Goal: Information Seeking & Learning: Learn about a topic

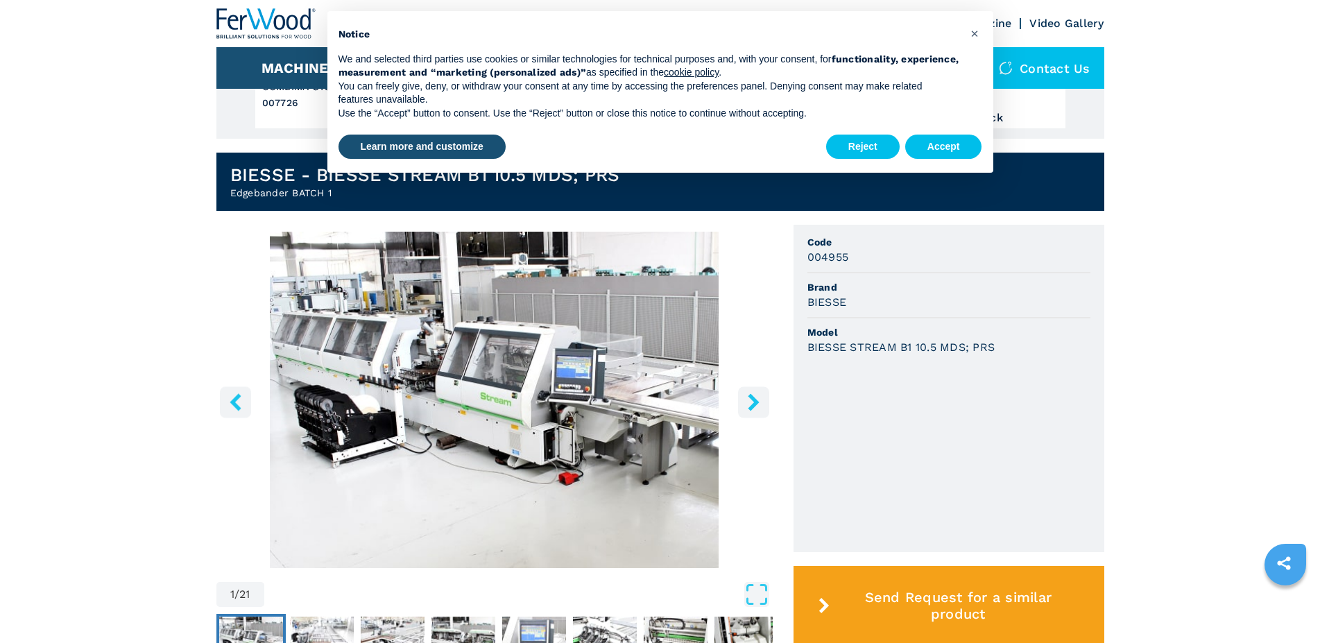
scroll to position [425, 0]
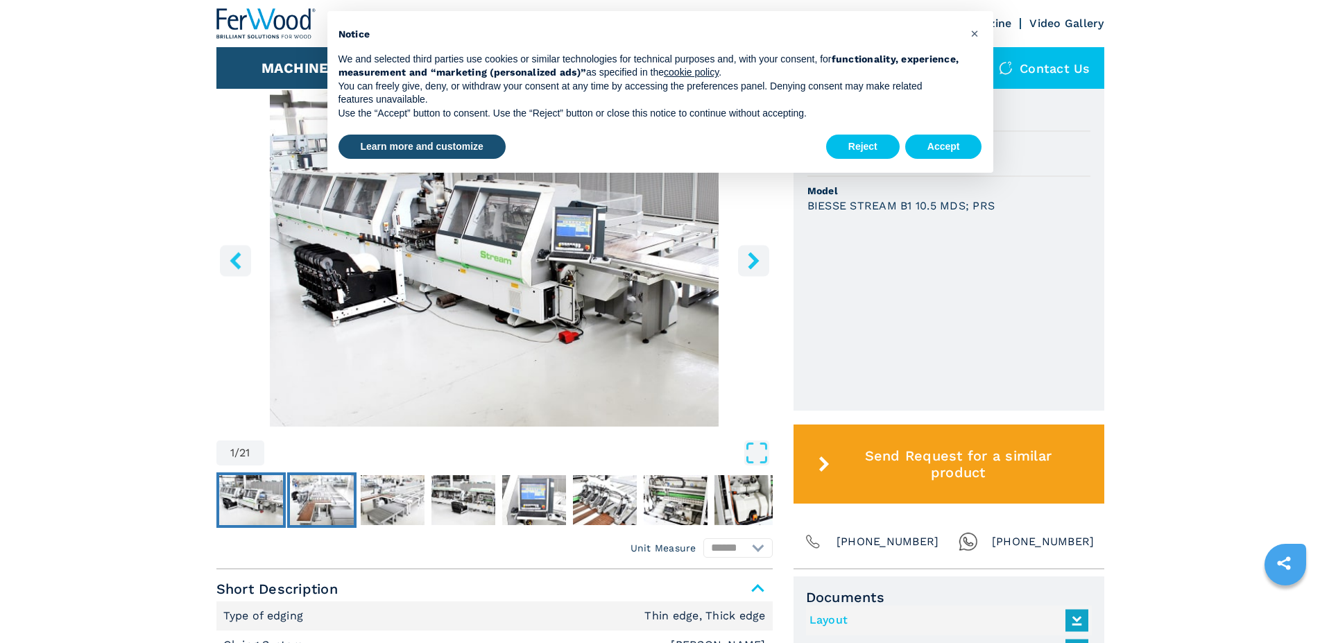
click at [334, 495] on img "Go to Slide 2" at bounding box center [322, 500] width 64 height 50
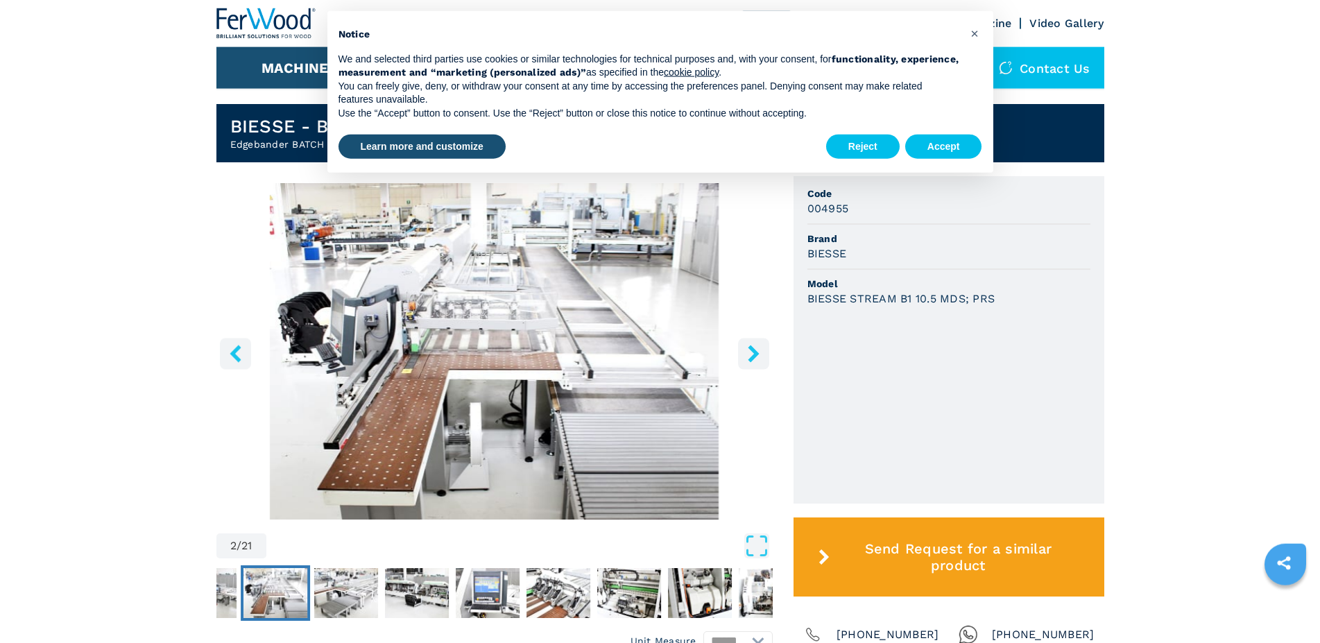
scroll to position [283, 0]
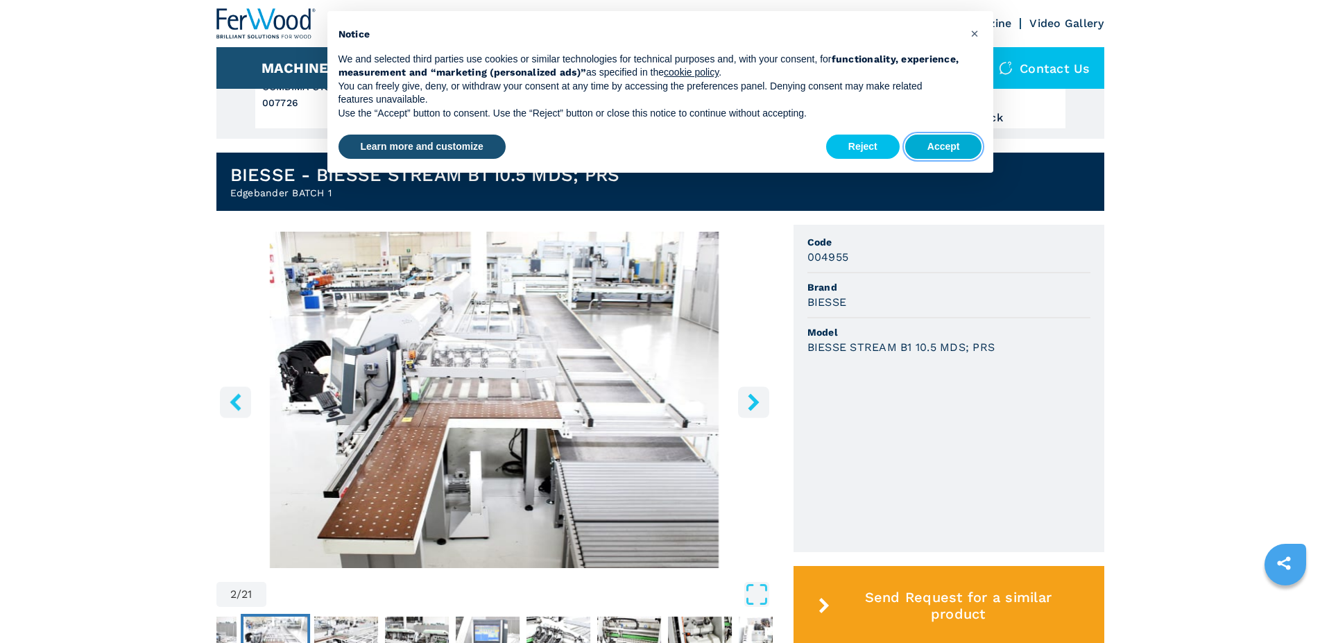
click at [936, 144] on button "Accept" at bounding box center [943, 147] width 77 height 25
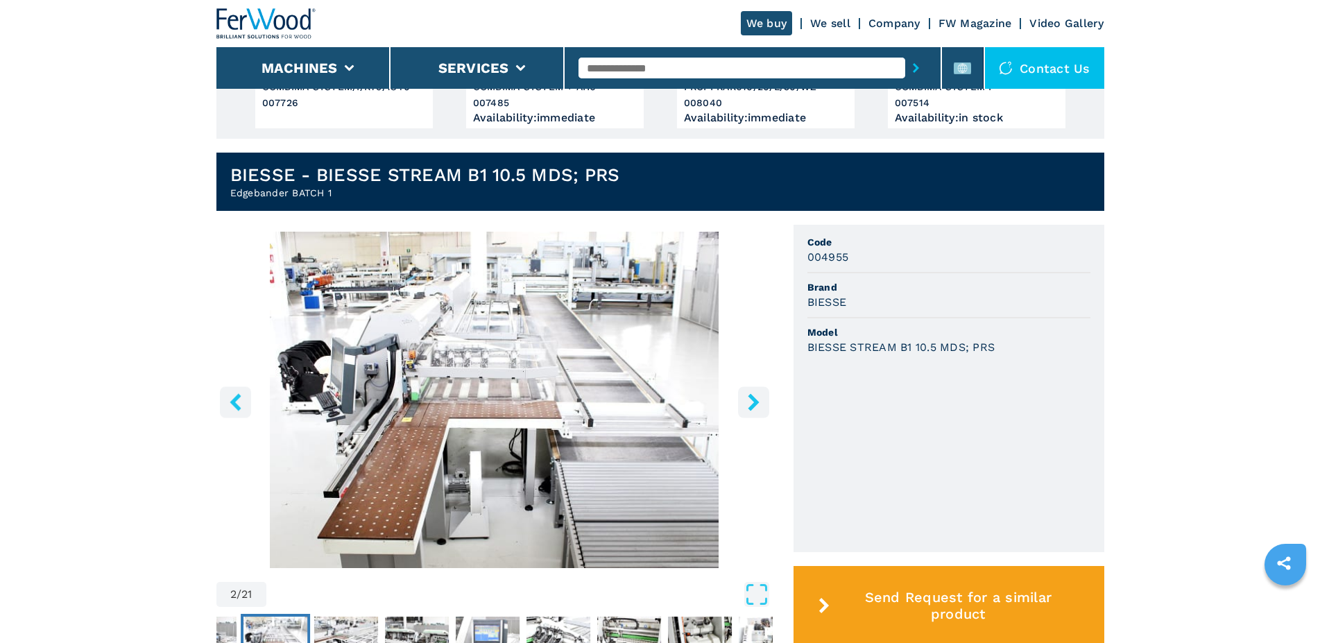
scroll to position [354, 0]
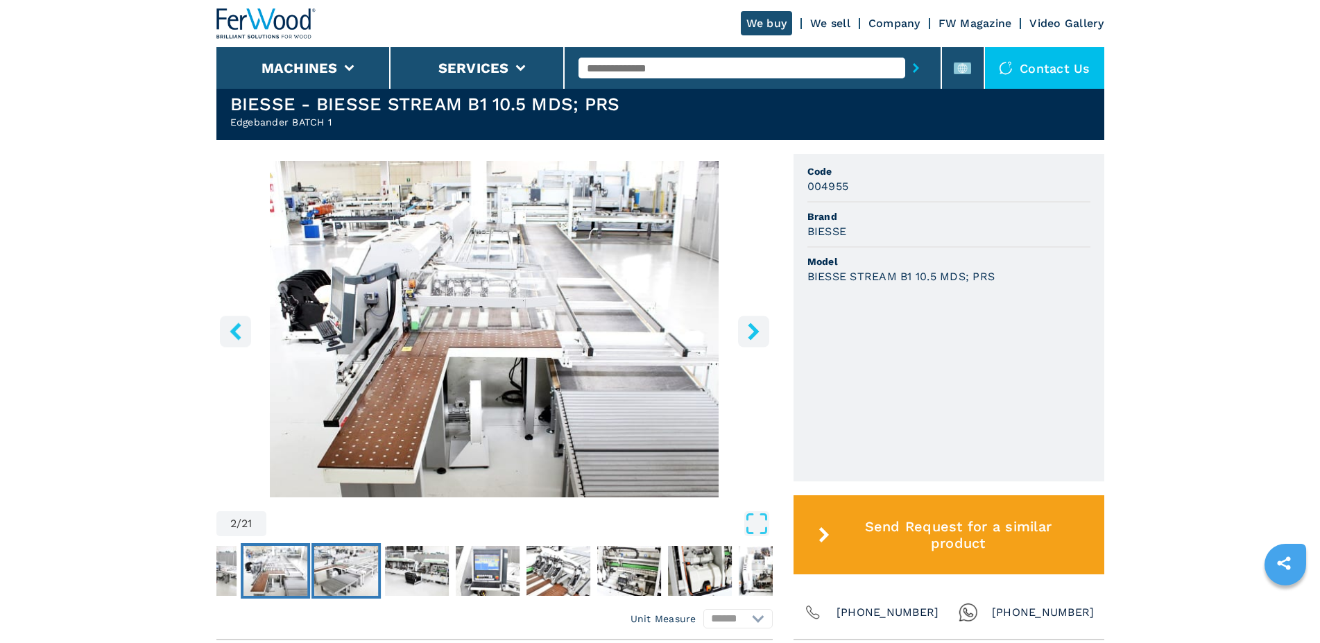
click at [351, 564] on img "Go to Slide 3" at bounding box center [346, 571] width 64 height 50
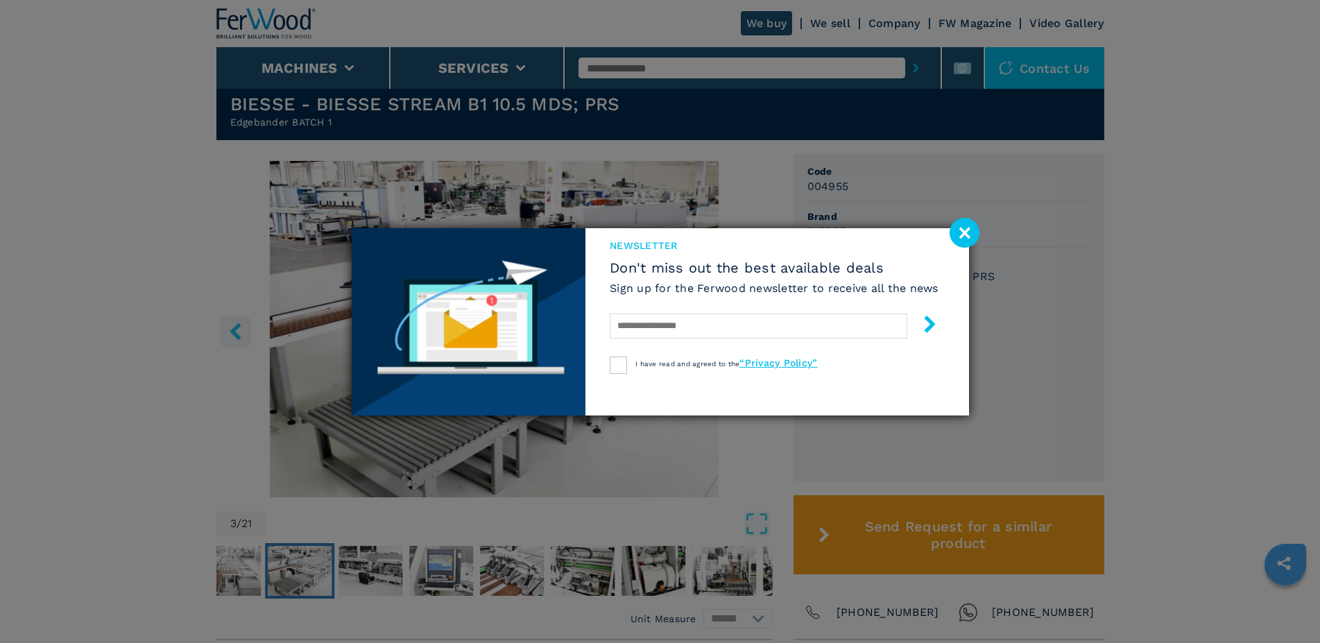
click at [984, 233] on div "newsletter Don't miss out the best available deals Sign up for the Ferwood news…" at bounding box center [660, 321] width 1320 height 643
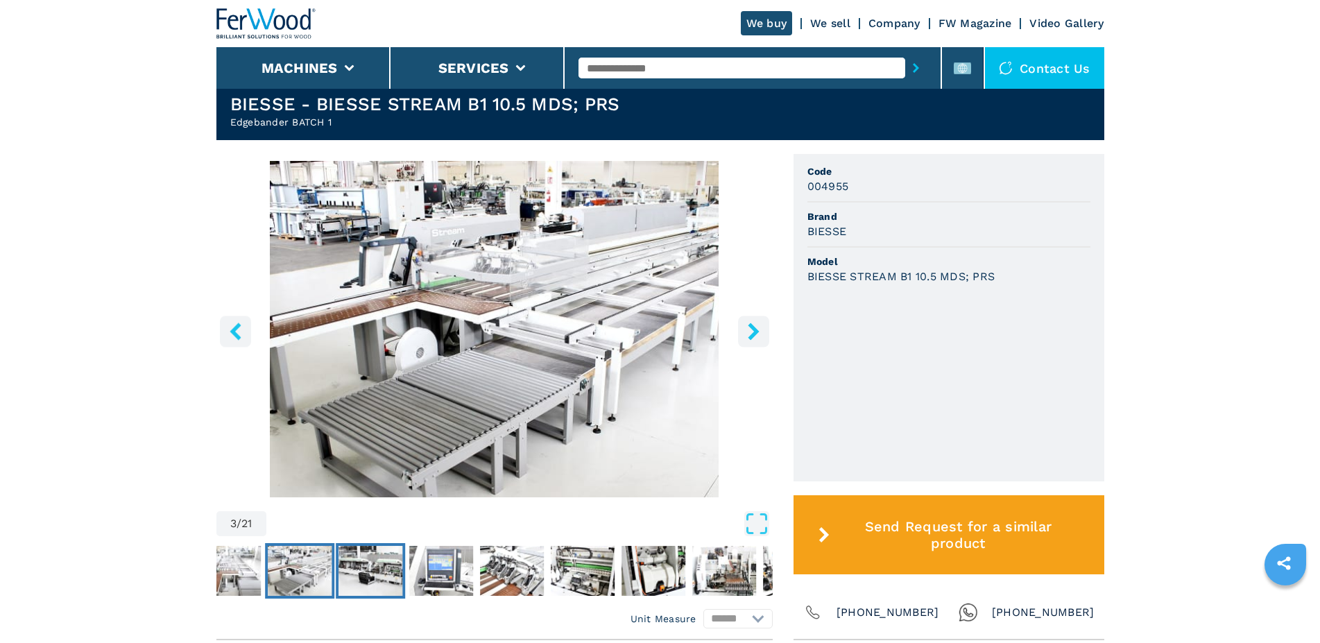
click at [379, 558] on img "Go to Slide 4" at bounding box center [371, 571] width 64 height 50
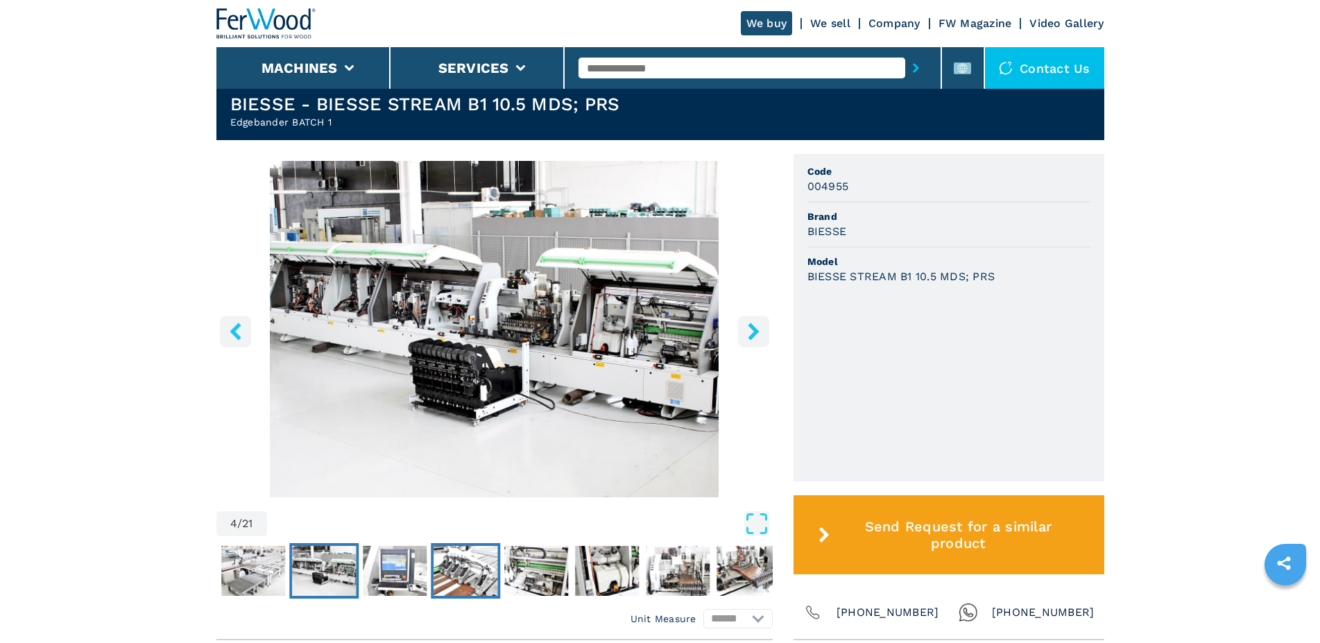
click at [470, 552] on img "Go to Slide 6" at bounding box center [466, 571] width 64 height 50
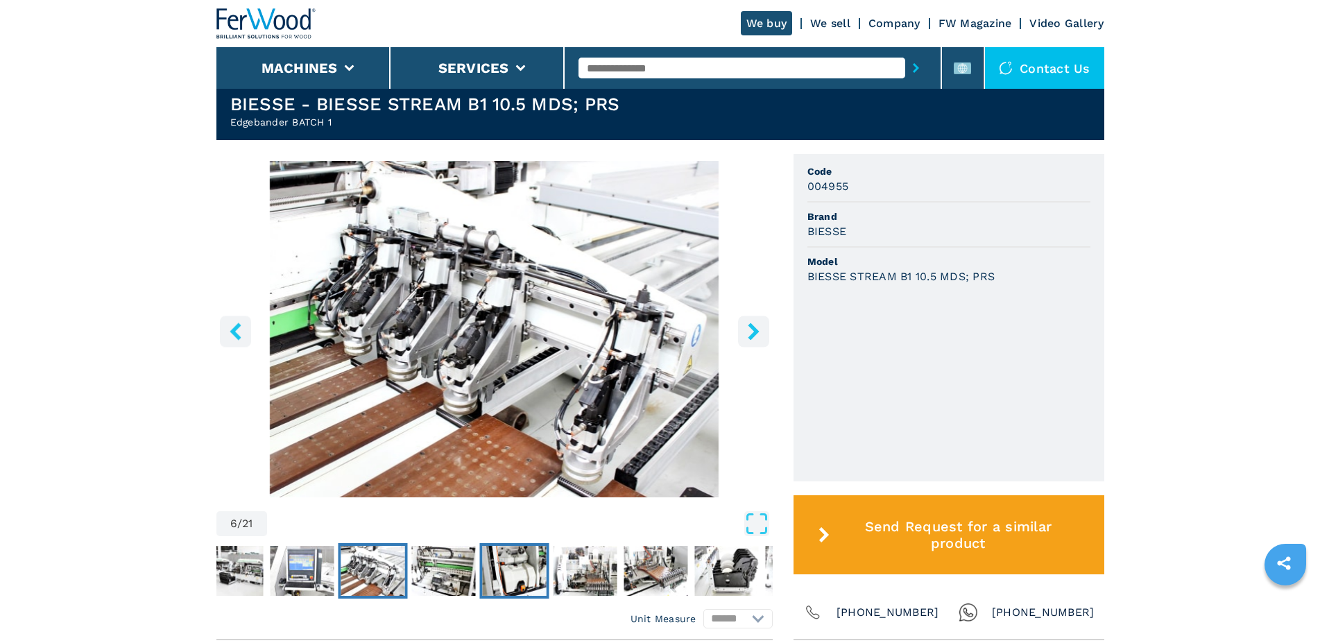
click at [512, 555] on img "Go to Slide 8" at bounding box center [514, 571] width 64 height 50
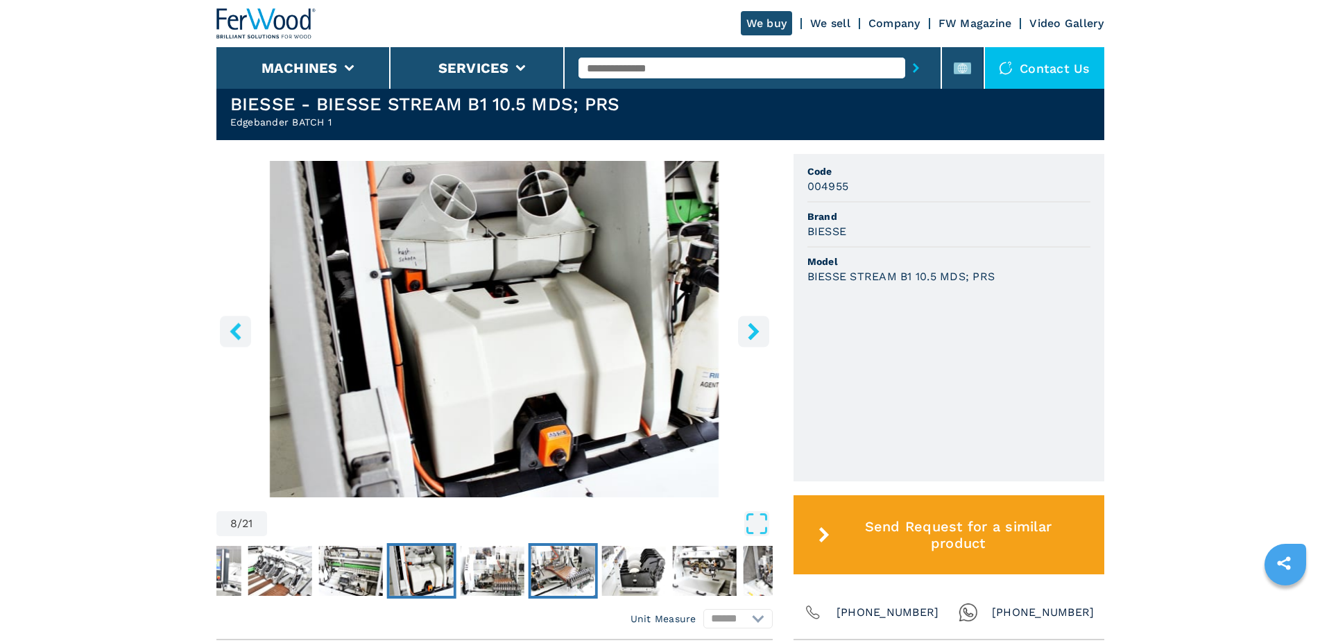
click at [550, 561] on img "Go to Slide 10" at bounding box center [563, 571] width 64 height 50
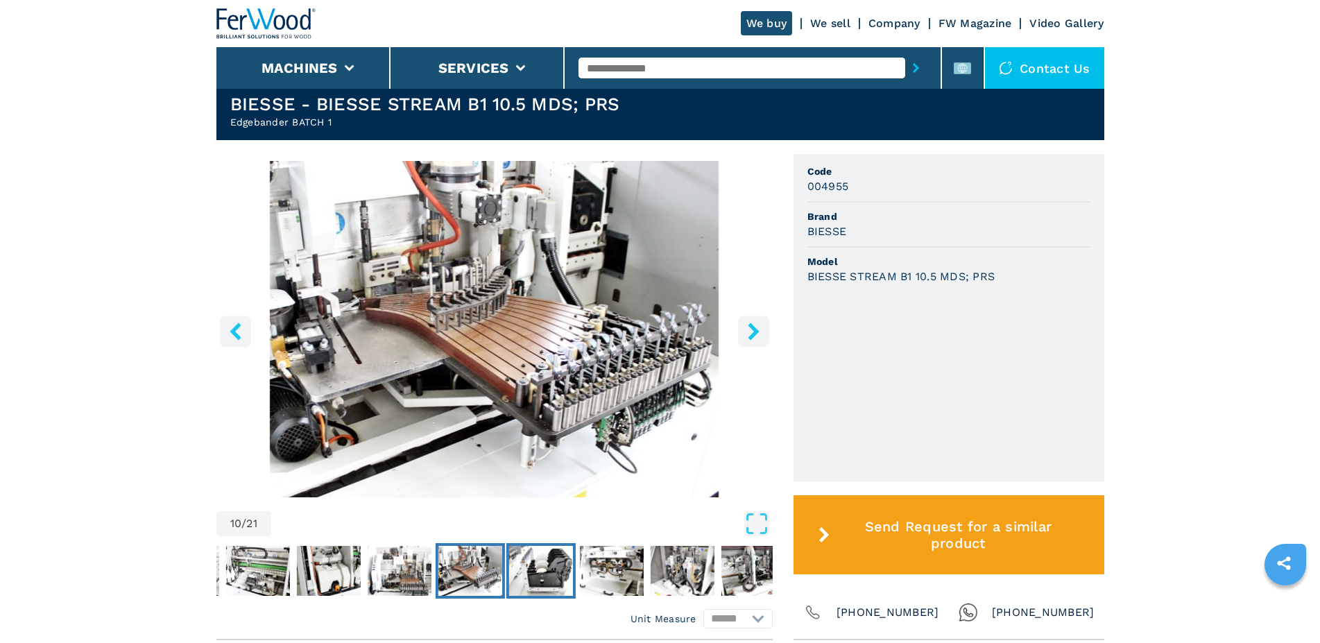
click at [565, 571] on img "Go to Slide 11" at bounding box center [541, 571] width 64 height 50
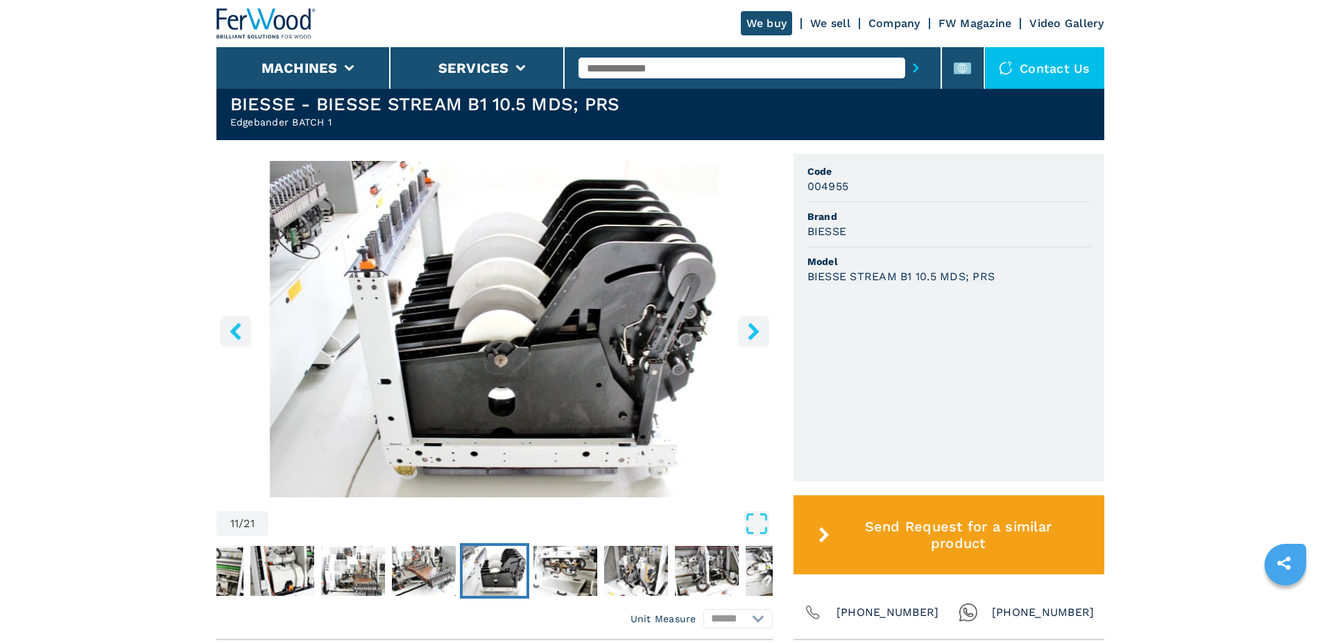
click at [601, 568] on div at bounding box center [494, 571] width 556 height 62
click at [551, 572] on img "Go to Slide 12" at bounding box center [566, 571] width 64 height 50
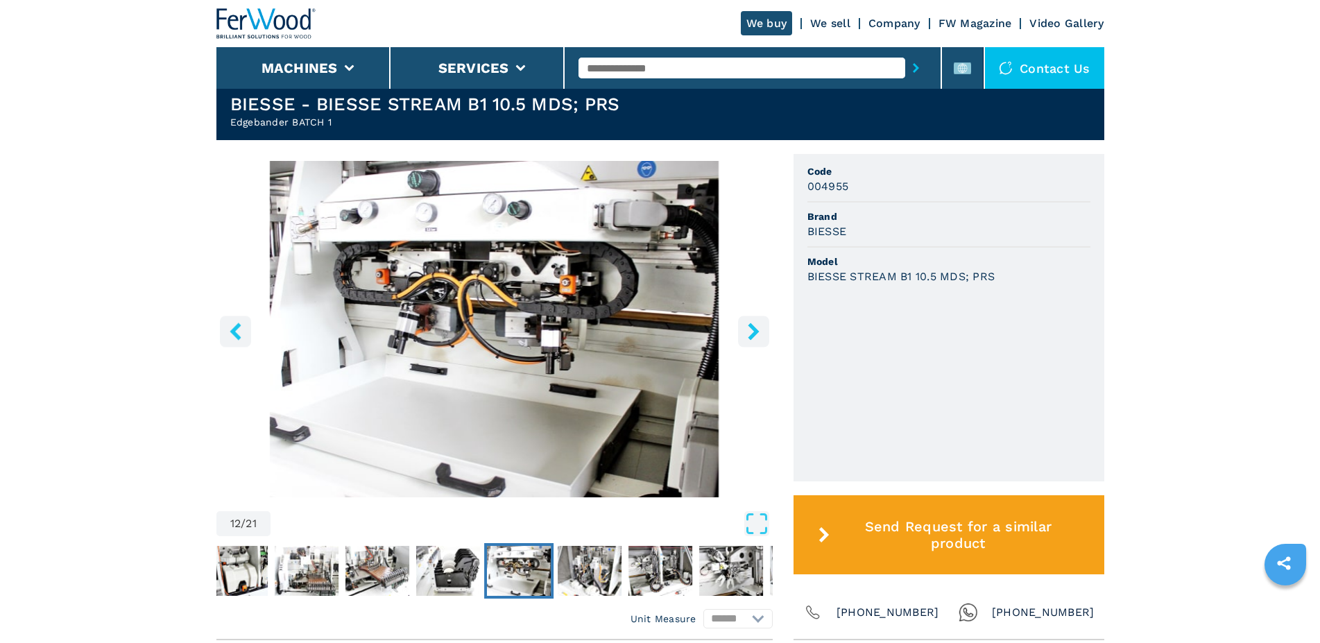
click at [495, 572] on img "Go to Slide 12" at bounding box center [519, 571] width 64 height 50
click at [484, 570] on div at bounding box center [494, 571] width 556 height 62
click at [468, 570] on img "Go to Slide 11" at bounding box center [448, 571] width 64 height 50
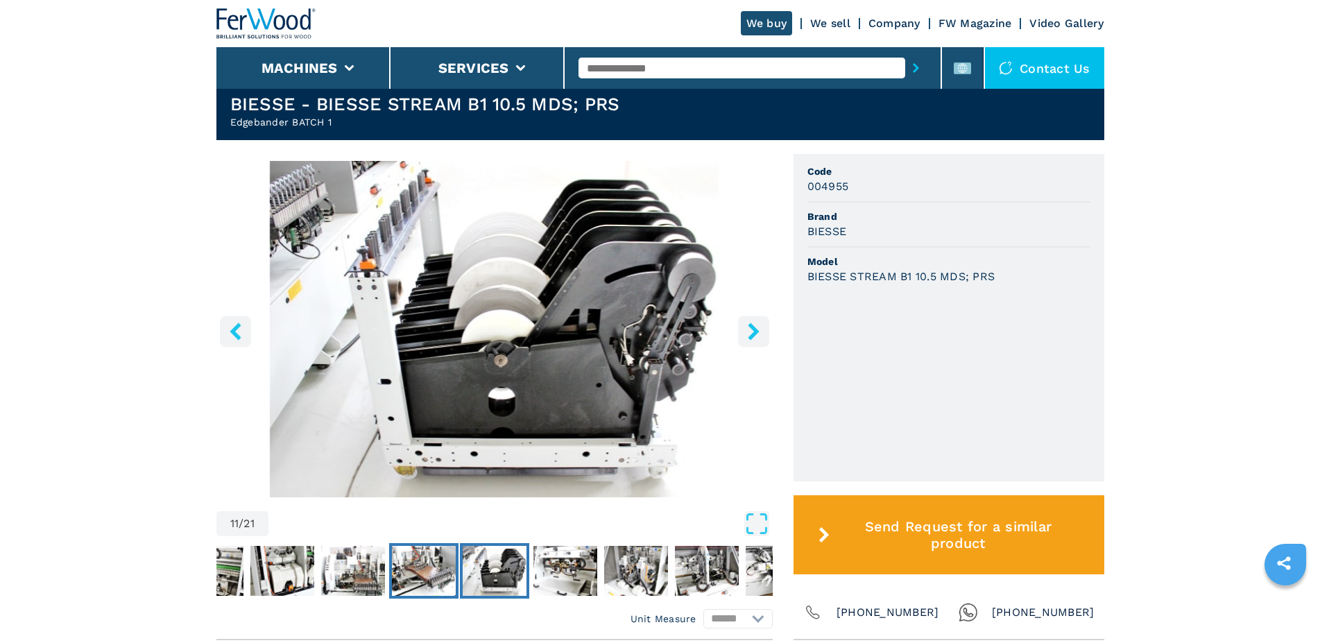
click at [432, 566] on img "Go to Slide 10" at bounding box center [424, 571] width 64 height 50
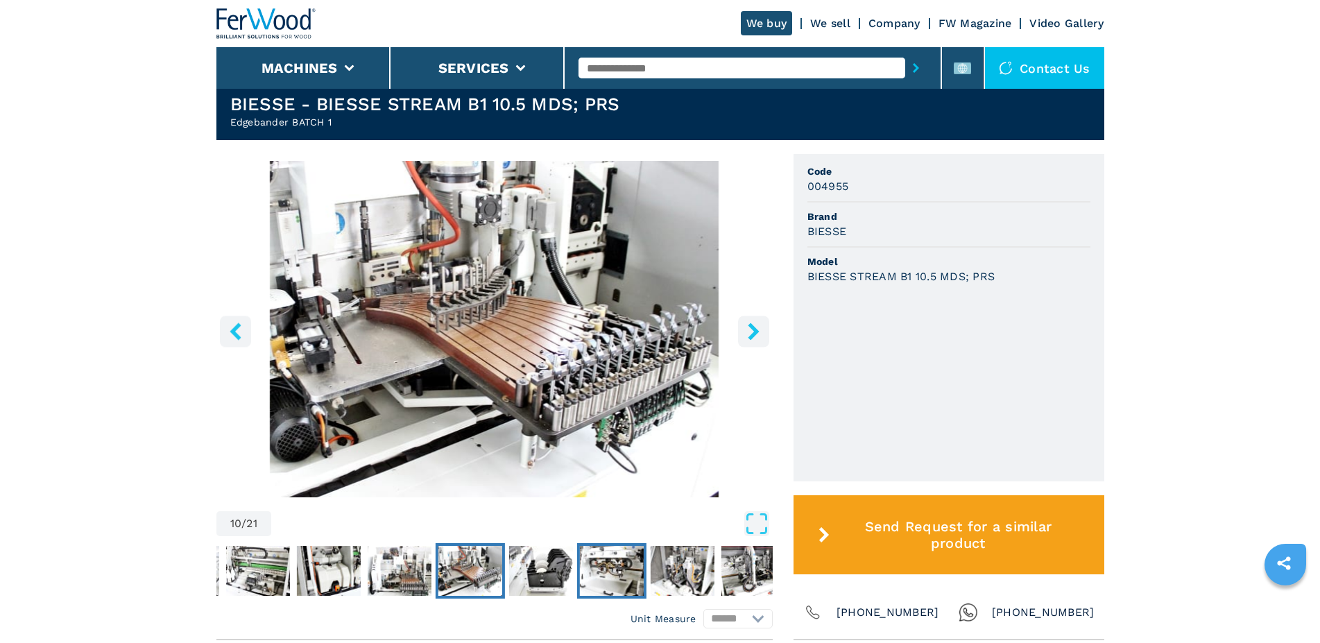
click at [606, 568] on img "Go to Slide 12" at bounding box center [611, 571] width 64 height 50
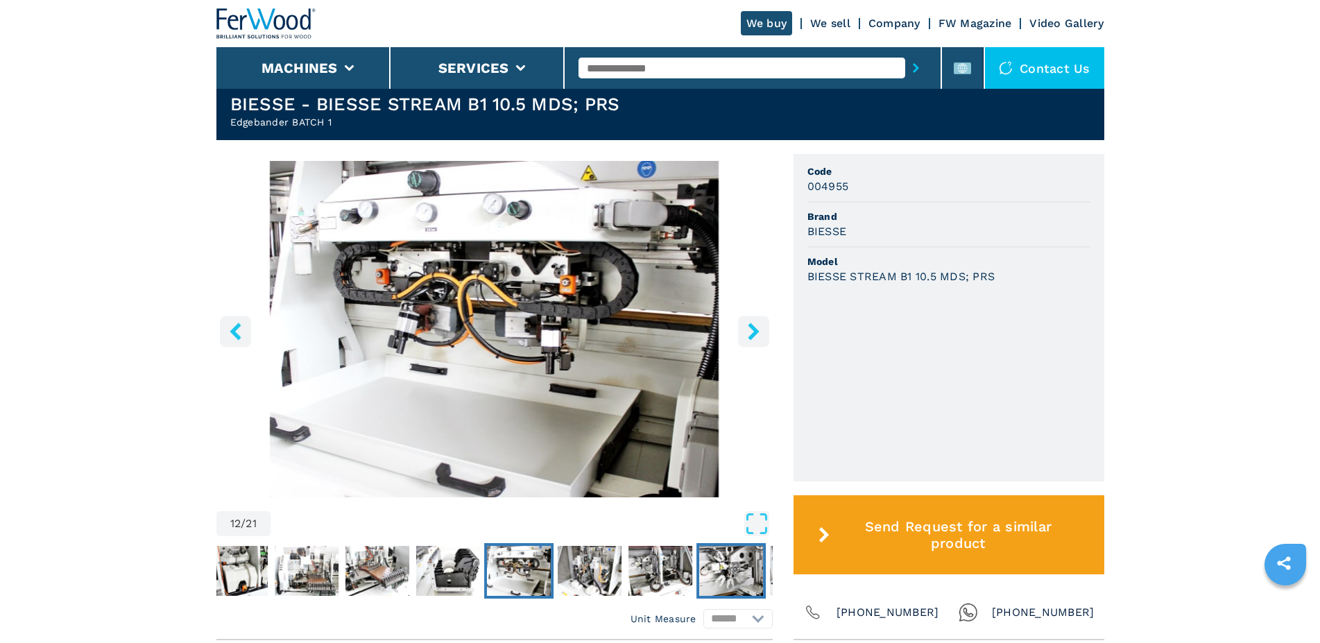
click at [714, 565] on img "Go to Slide 15" at bounding box center [731, 571] width 64 height 50
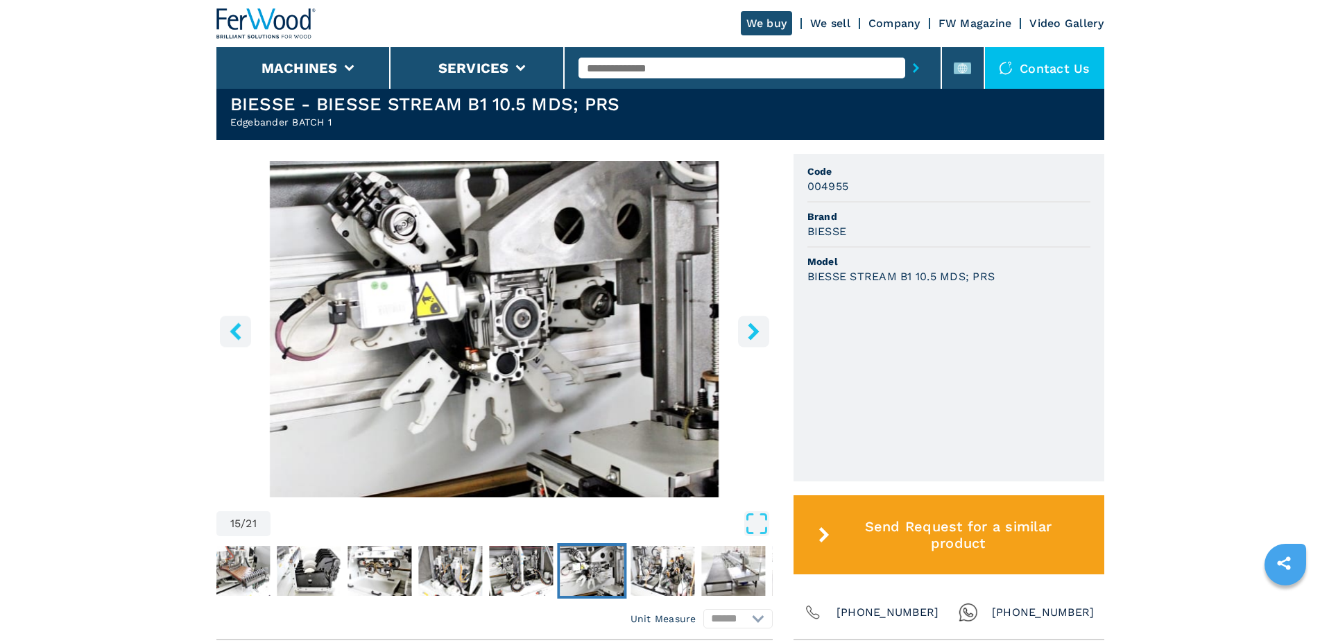
click at [744, 330] on button "right-button" at bounding box center [753, 331] width 31 height 31
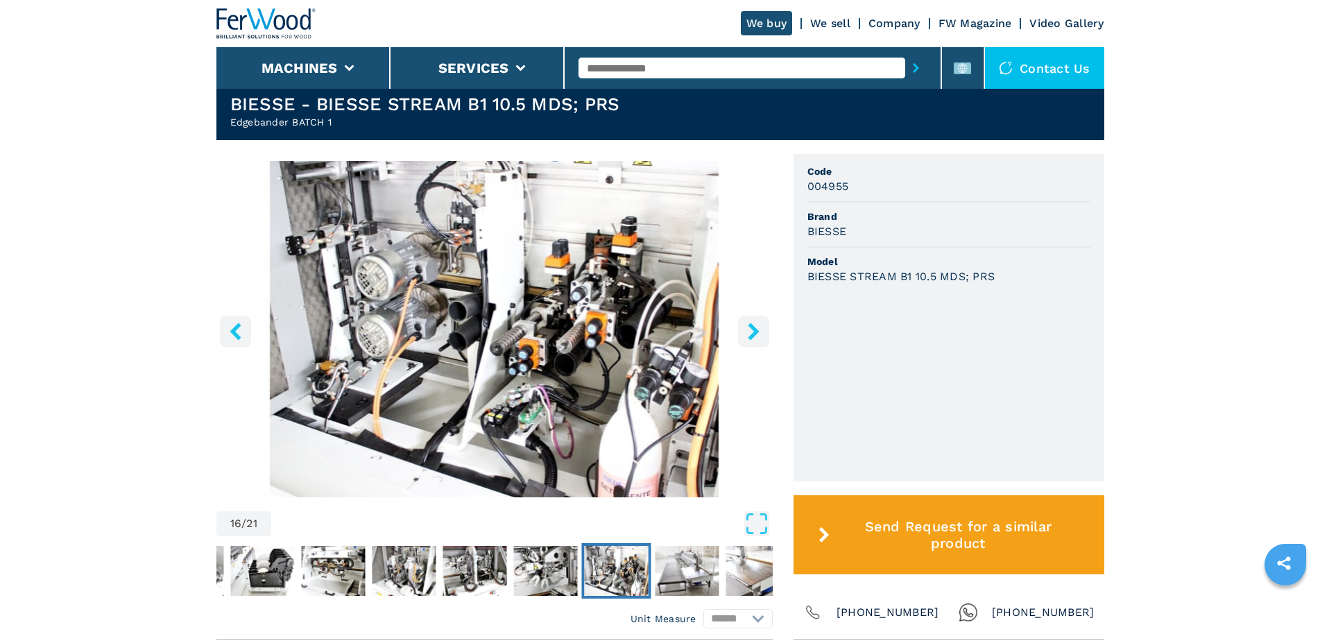
click at [743, 330] on button "right-button" at bounding box center [753, 331] width 31 height 31
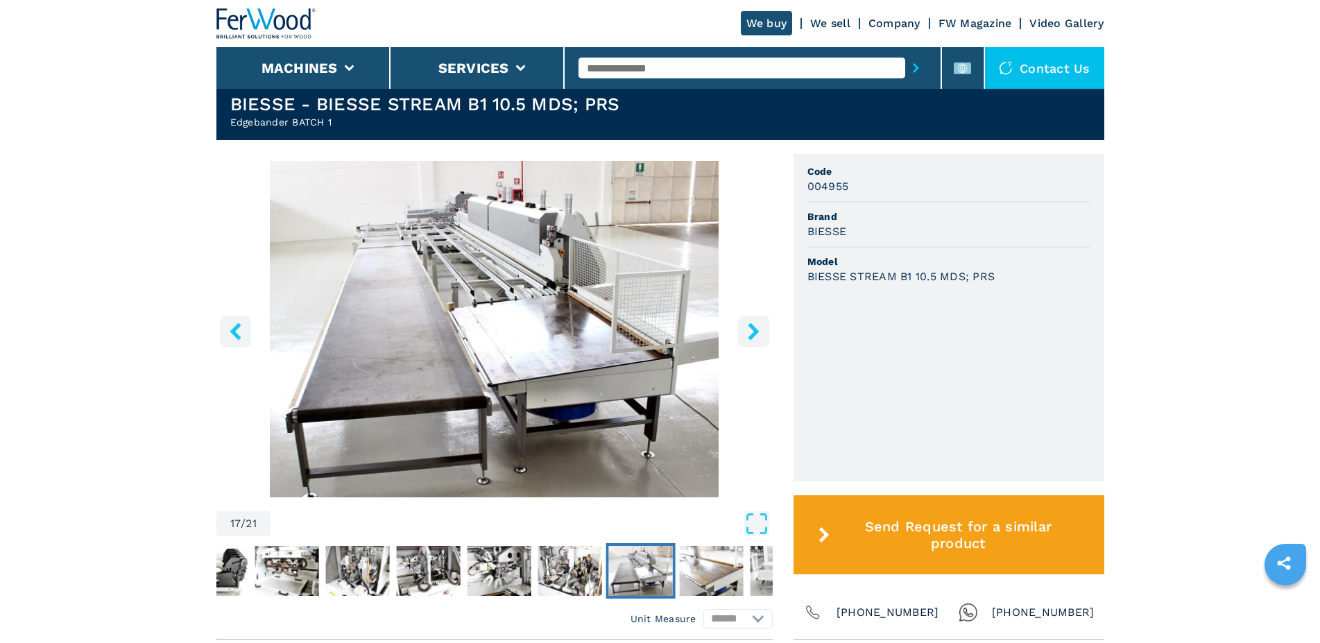
click at [238, 325] on icon "left-button" at bounding box center [235, 331] width 11 height 17
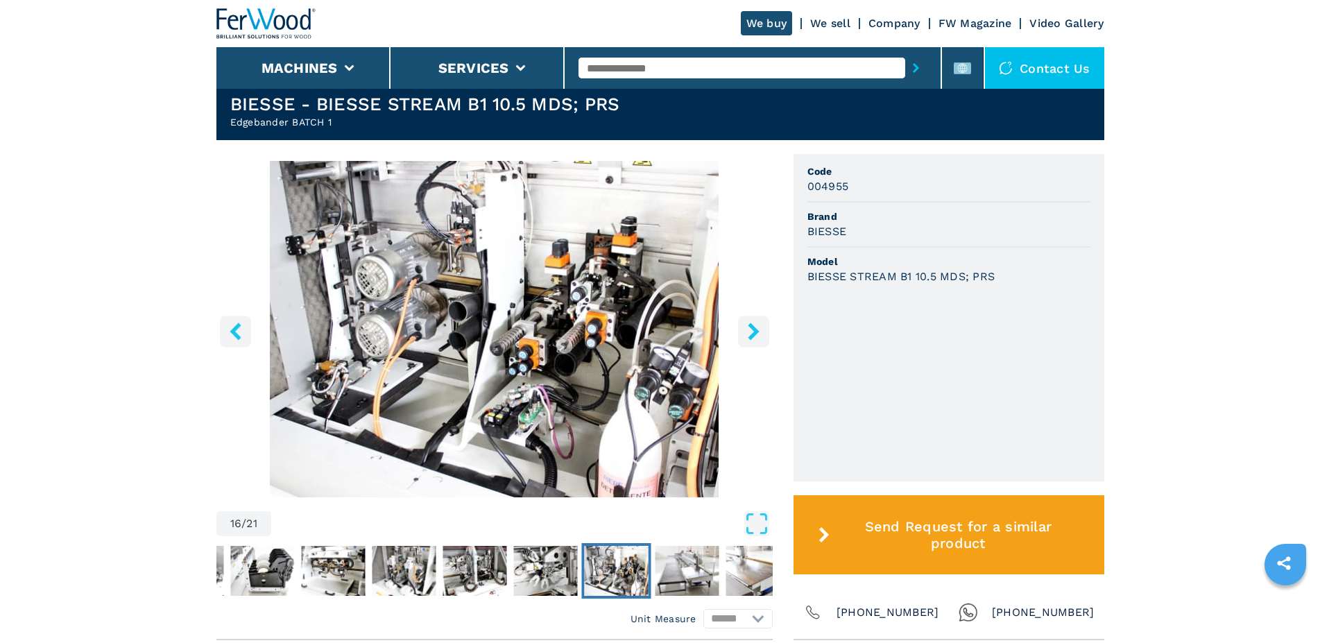
click at [238, 325] on icon "left-button" at bounding box center [235, 331] width 11 height 17
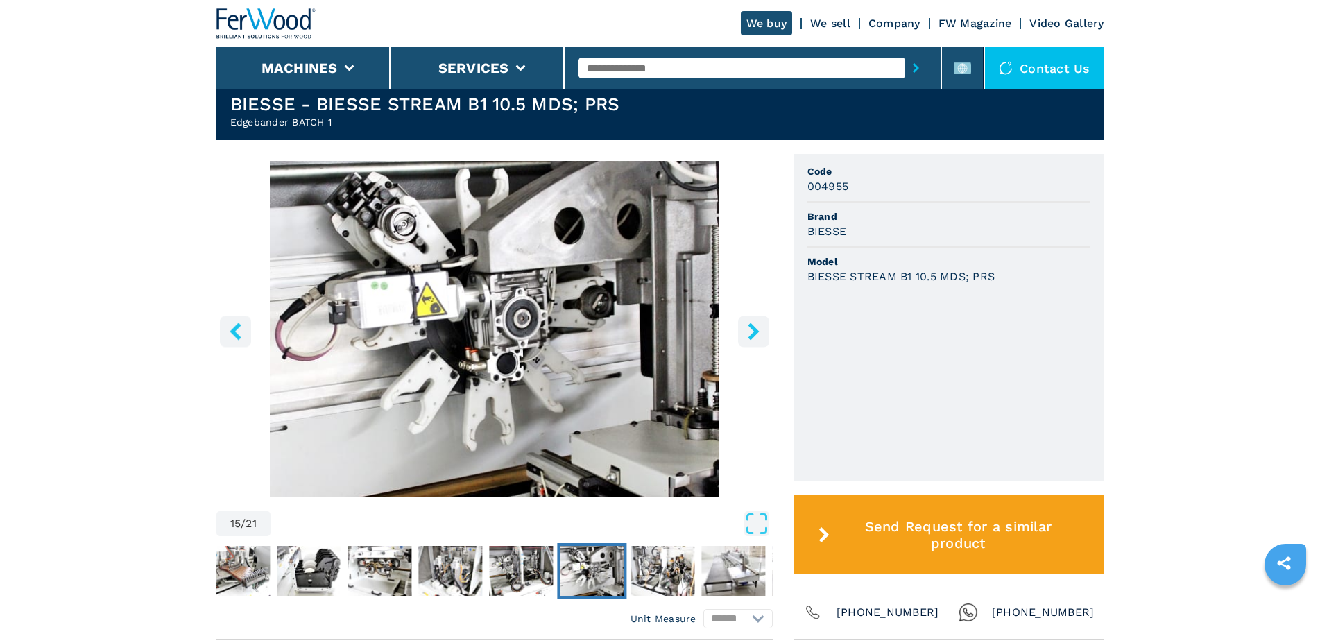
click at [238, 325] on icon "left-button" at bounding box center [235, 331] width 11 height 17
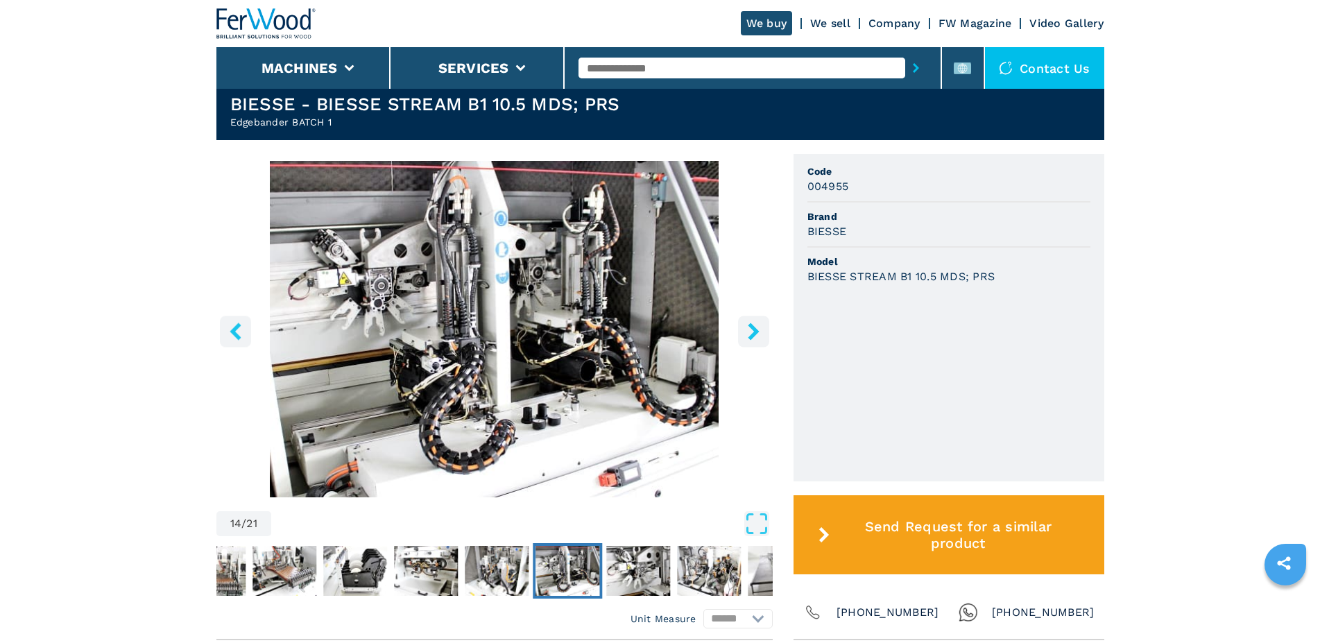
click at [238, 325] on icon "left-button" at bounding box center [235, 331] width 11 height 17
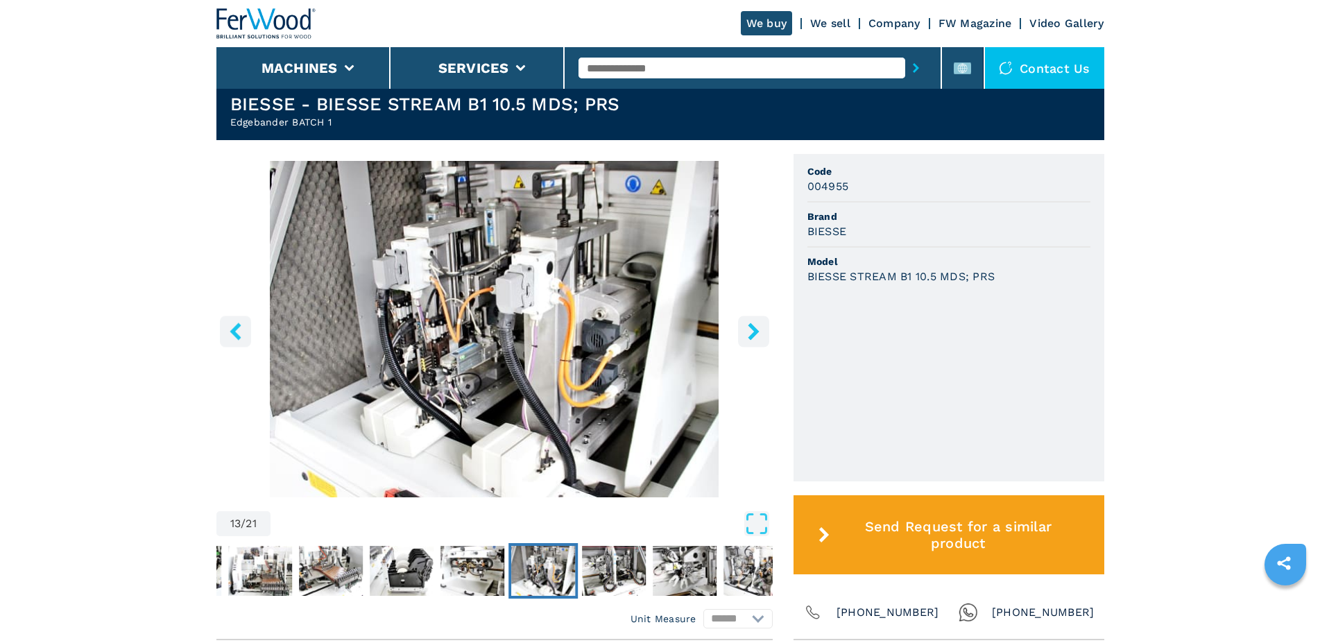
click at [239, 325] on icon "left-button" at bounding box center [235, 331] width 11 height 17
click at [240, 325] on icon "left-button" at bounding box center [235, 331] width 11 height 17
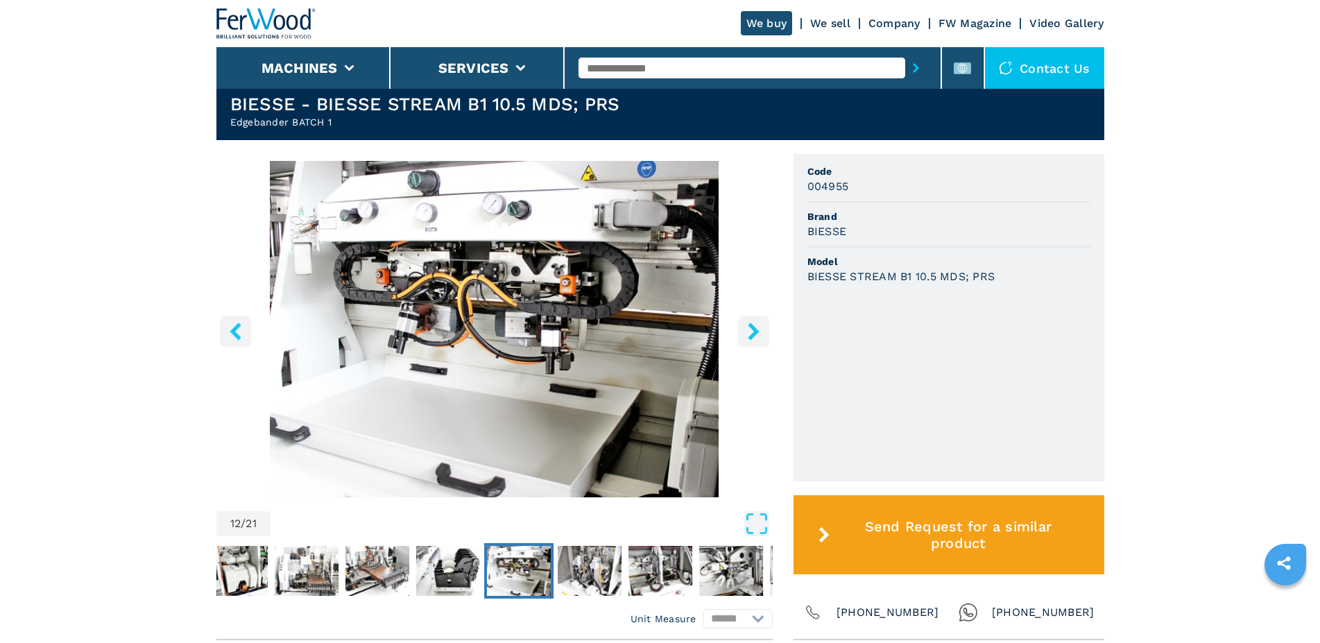
click at [240, 325] on icon "left-button" at bounding box center [235, 331] width 11 height 17
click at [242, 325] on icon "left-button" at bounding box center [235, 331] width 17 height 17
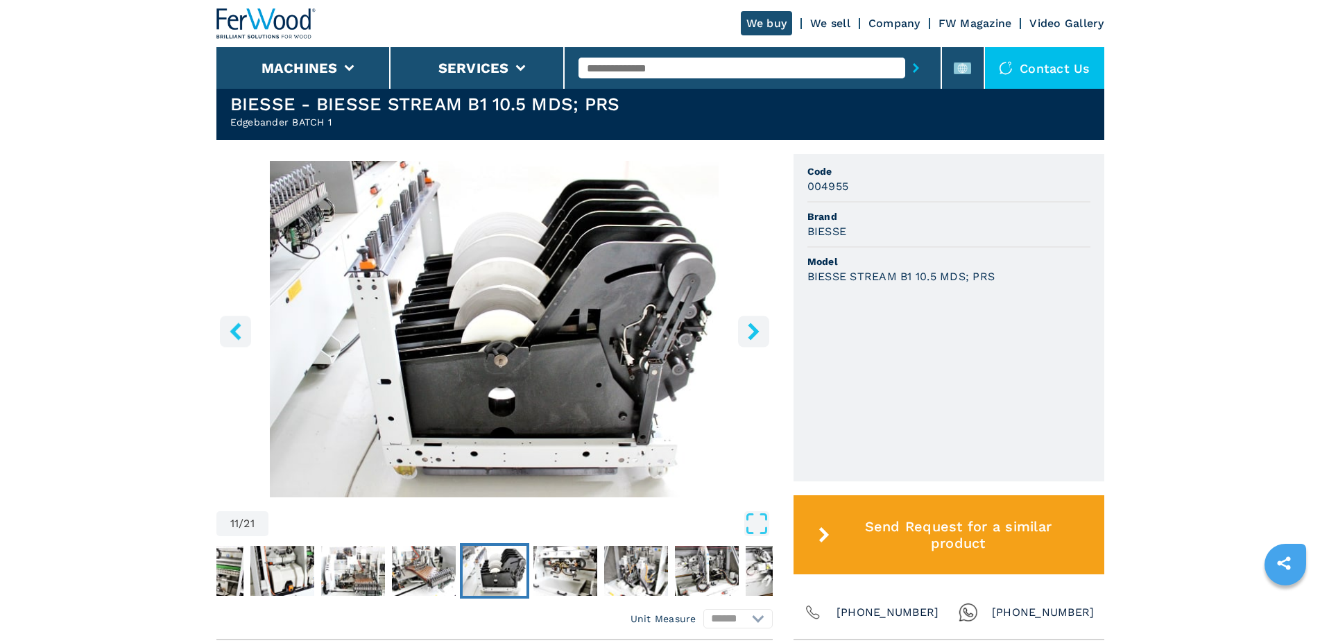
click at [242, 325] on icon "left-button" at bounding box center [235, 331] width 17 height 17
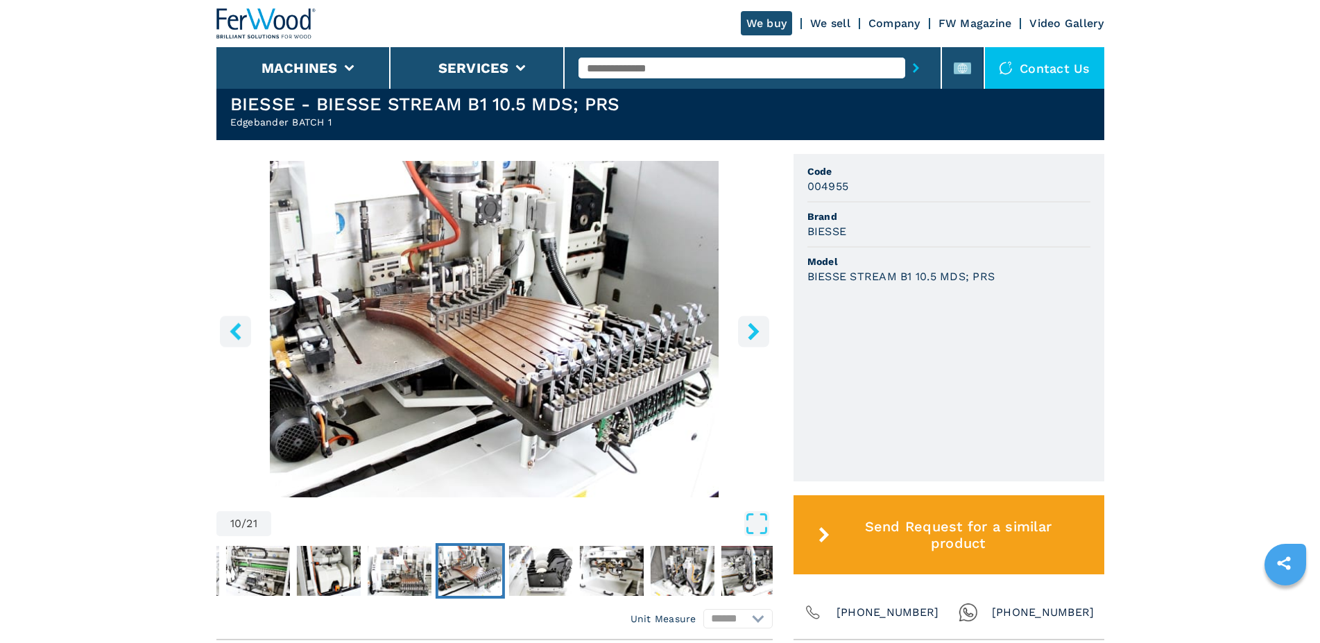
click at [242, 325] on icon "left-button" at bounding box center [235, 331] width 17 height 17
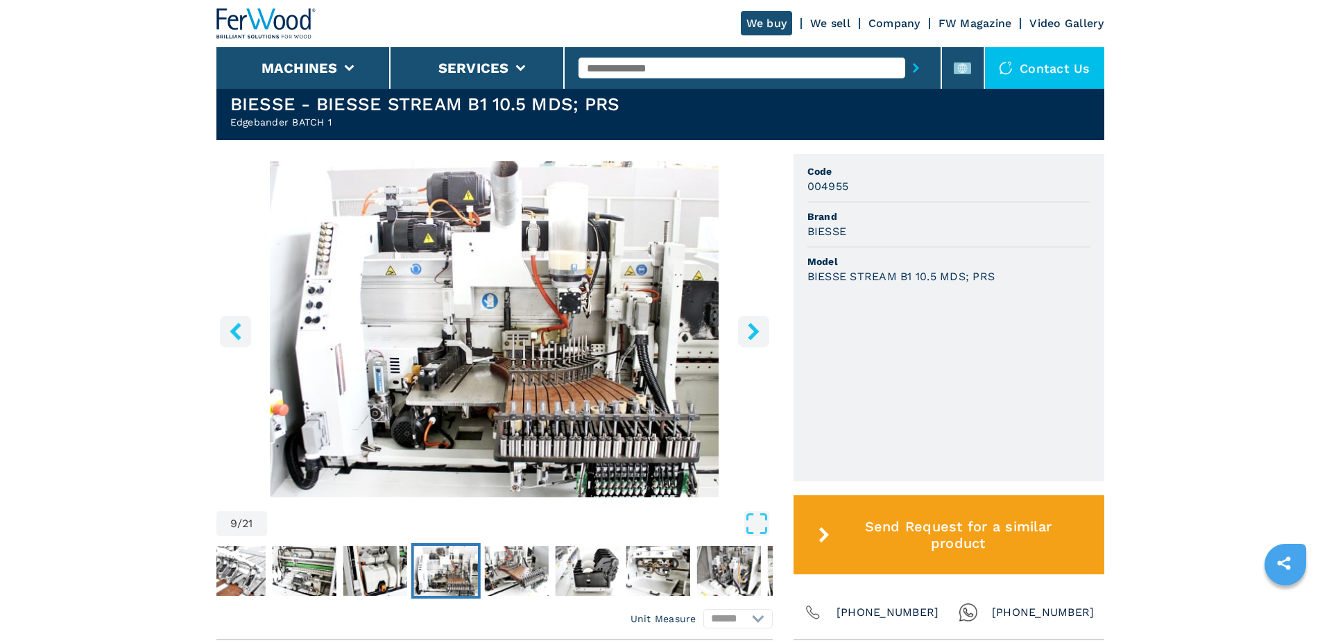
click at [242, 325] on icon "left-button" at bounding box center [235, 331] width 17 height 17
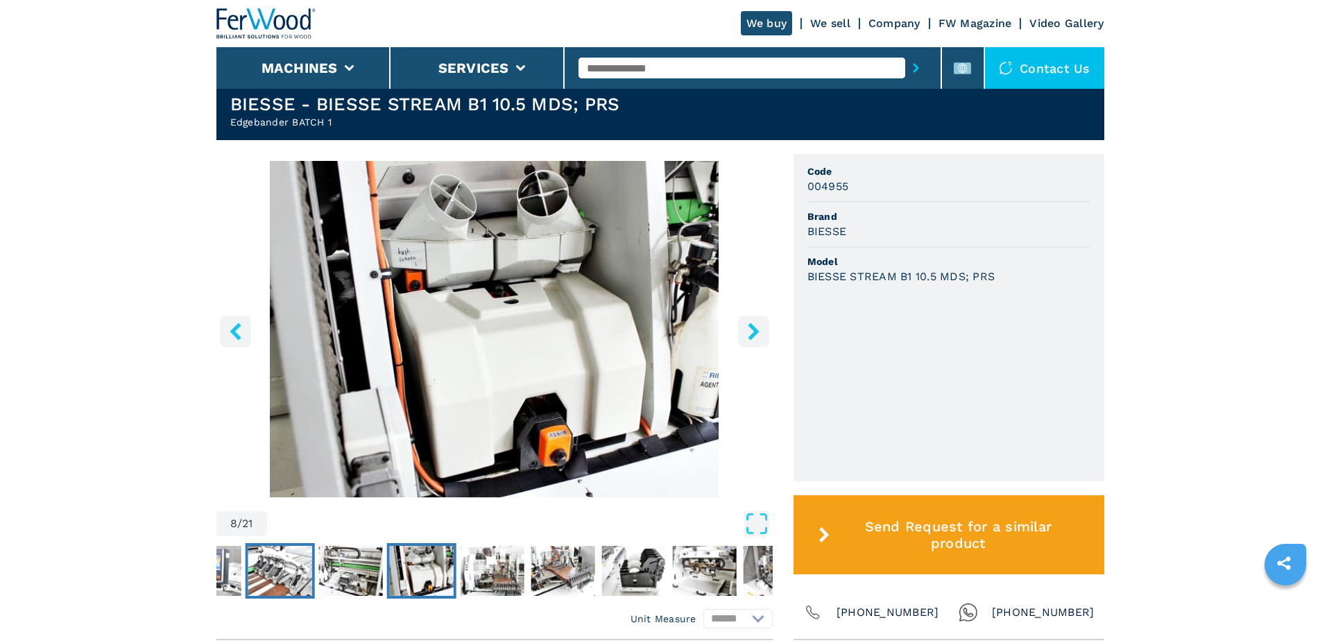
click at [248, 568] on img "Go to Slide 6" at bounding box center [280, 571] width 64 height 50
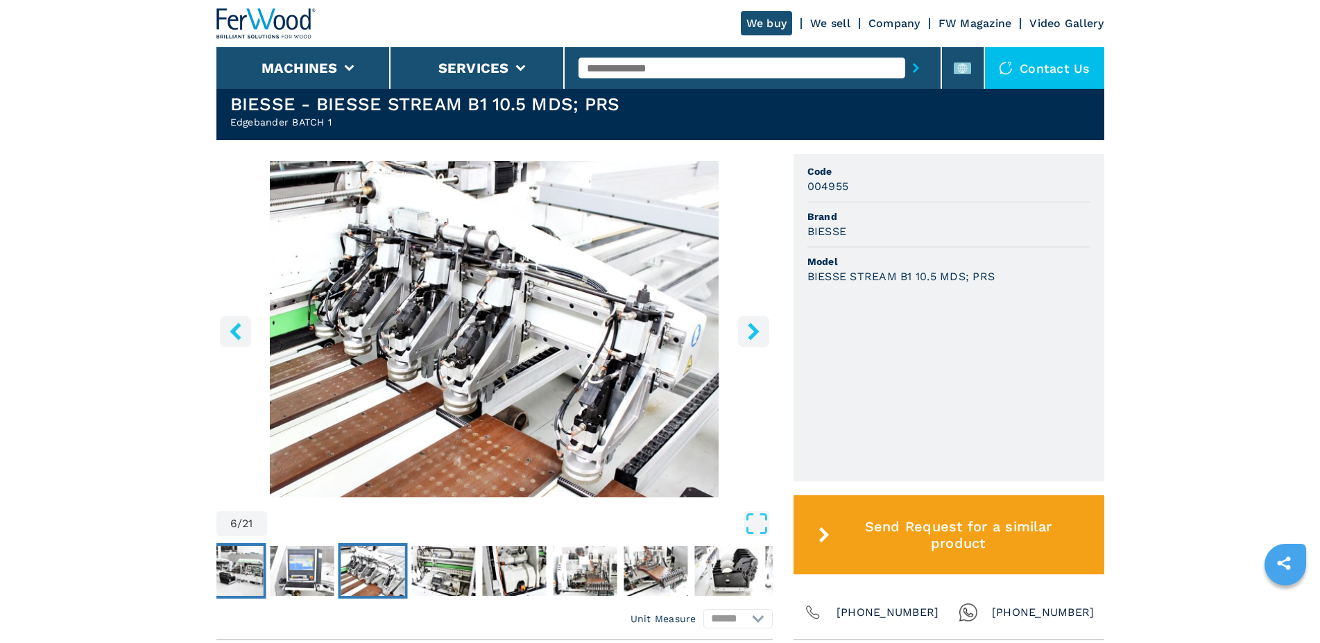
click at [242, 565] on img "Go to Slide 4" at bounding box center [231, 571] width 64 height 50
click at [236, 558] on img "Go to Slide 4" at bounding box center [231, 571] width 64 height 50
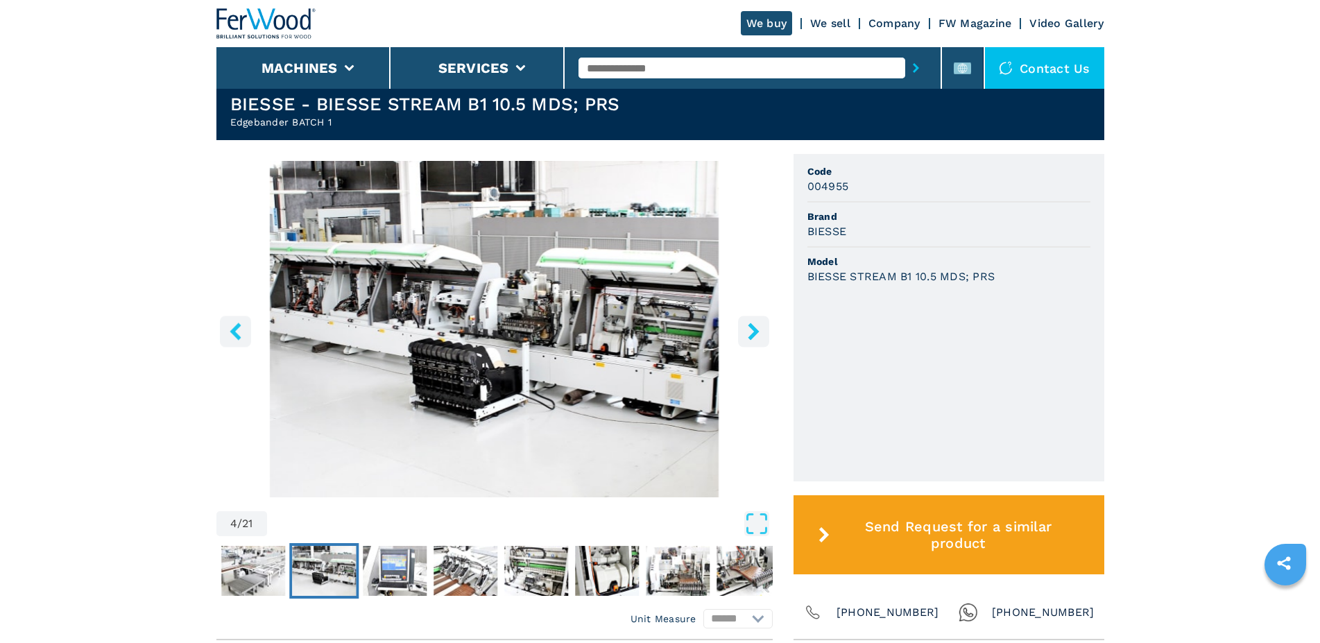
click at [242, 331] on icon "left-button" at bounding box center [235, 331] width 17 height 17
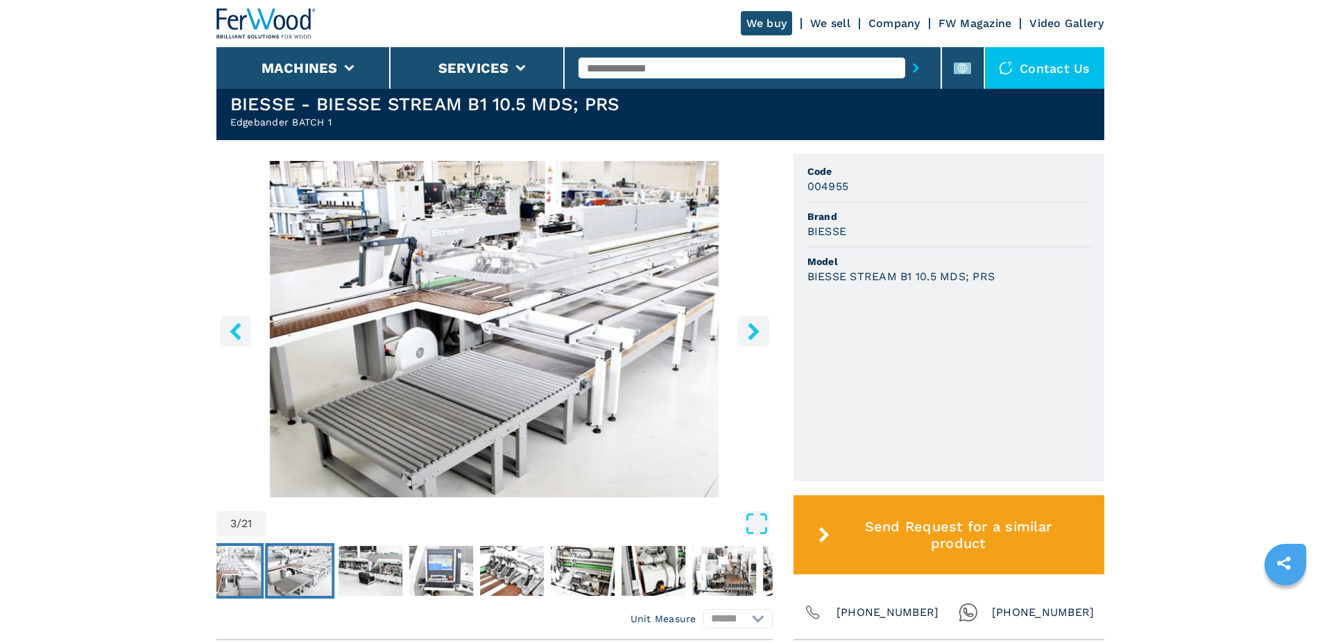
click at [256, 565] on img "Go to Slide 2" at bounding box center [229, 571] width 64 height 50
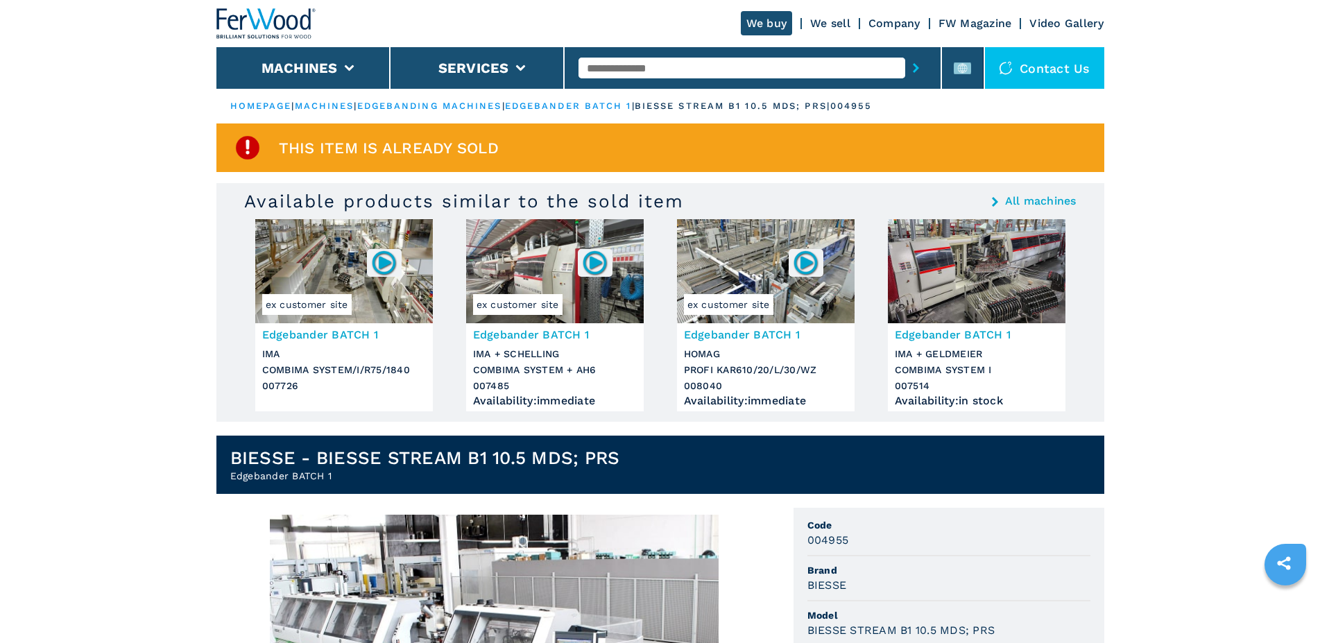
scroll to position [354, 0]
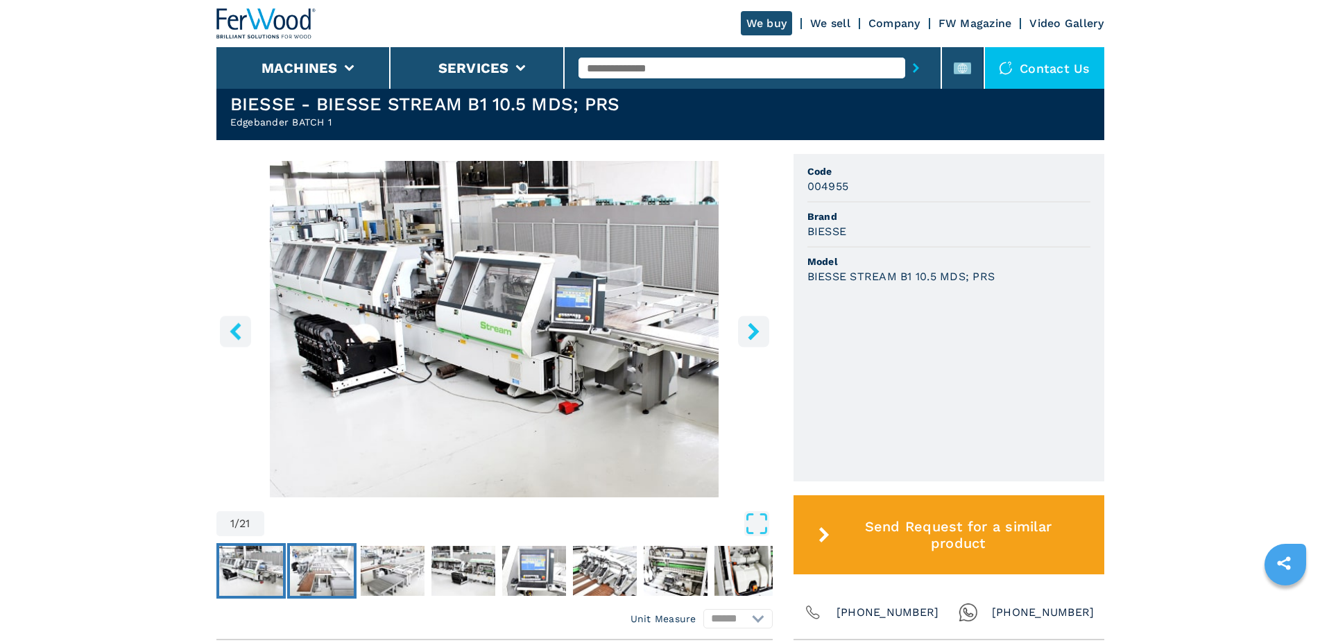
click at [307, 579] on img "Go to Slide 2" at bounding box center [322, 571] width 64 height 50
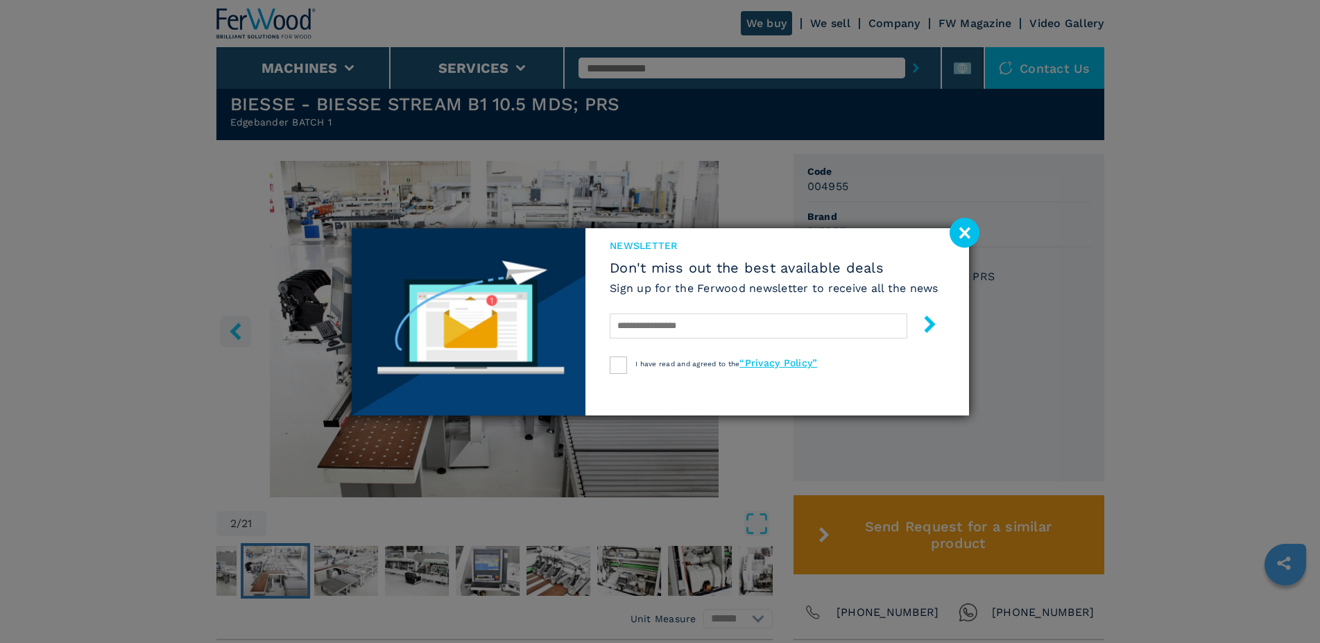
click at [971, 228] on image at bounding box center [965, 233] width 30 height 30
